Goal: Download file/media

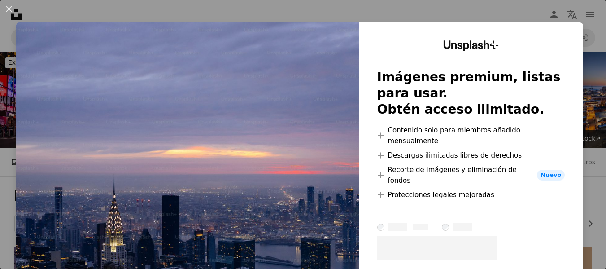
scroll to position [1435, 0]
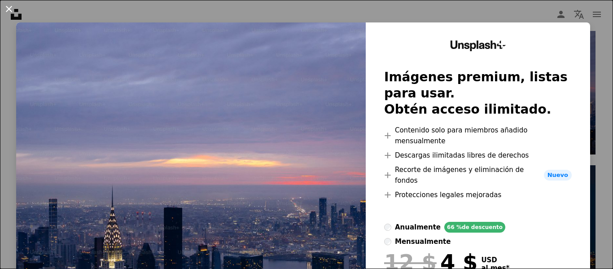
click at [9, 8] on button "An X shape" at bounding box center [9, 9] width 11 height 11
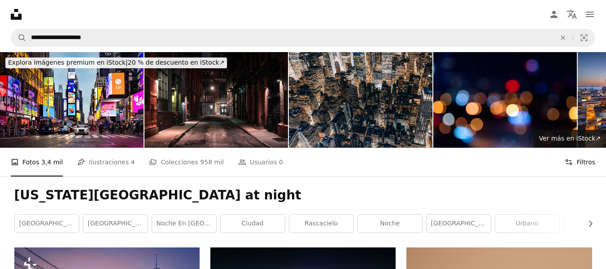
click at [578, 164] on button "Filters Filtros" at bounding box center [580, 162] width 31 height 29
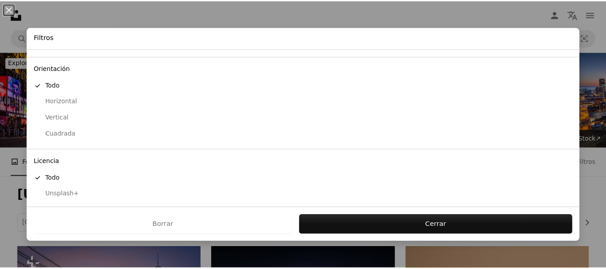
scroll to position [87, 0]
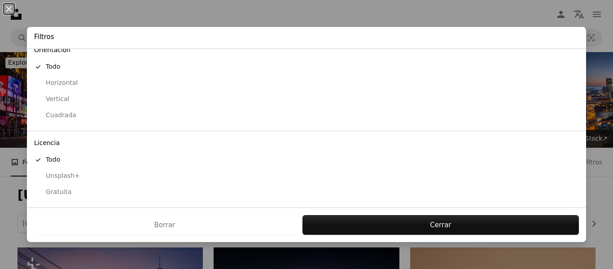
click at [65, 190] on div "Gratuita" at bounding box center [306, 192] width 545 height 9
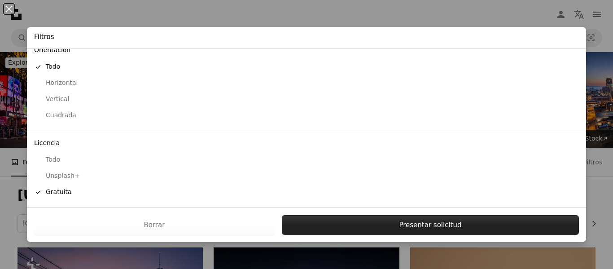
click at [417, 222] on button "Presentar solicitud" at bounding box center [430, 225] width 297 height 20
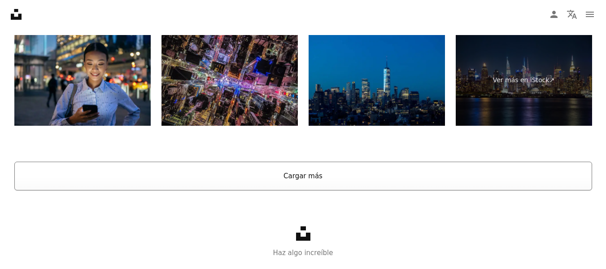
click at [357, 180] on button "Cargar más" at bounding box center [303, 175] width 578 height 29
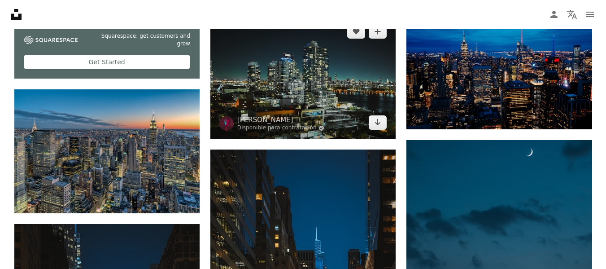
scroll to position [2160, 0]
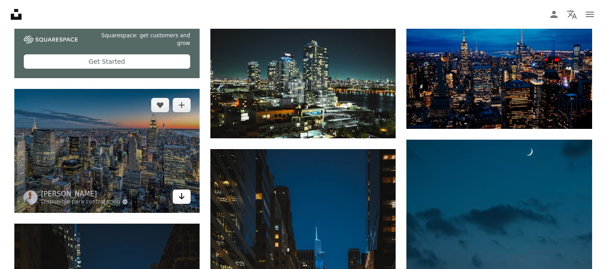
click at [181, 196] on icon "Arrow pointing down" at bounding box center [181, 196] width 7 height 11
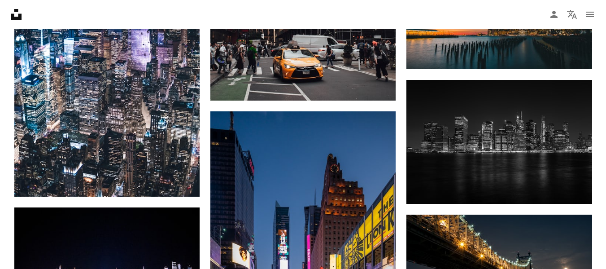
scroll to position [4552, 0]
